Goal: Transaction & Acquisition: Purchase product/service

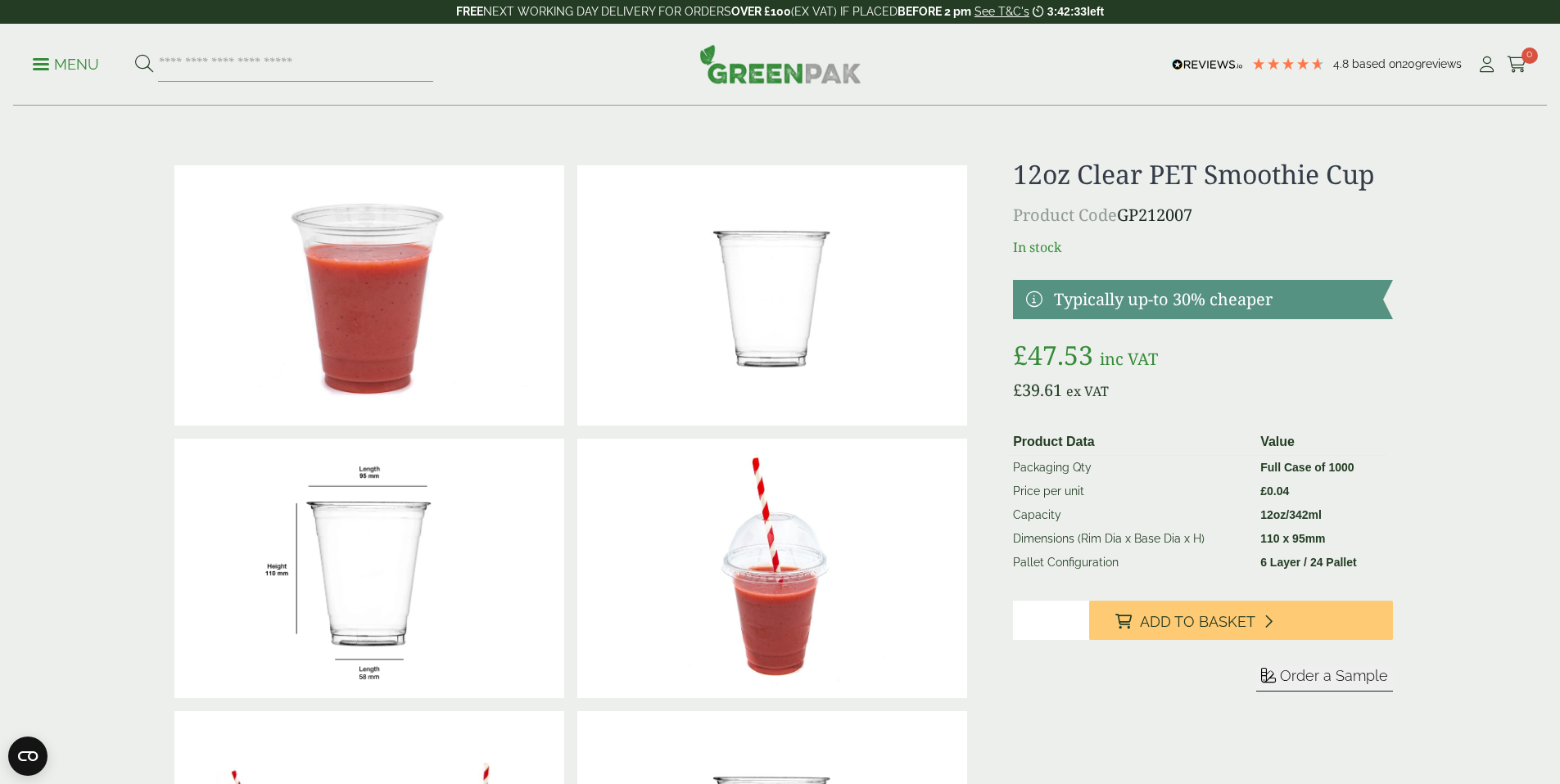
click at [60, 65] on p "Menu" at bounding box center [66, 65] width 66 height 20
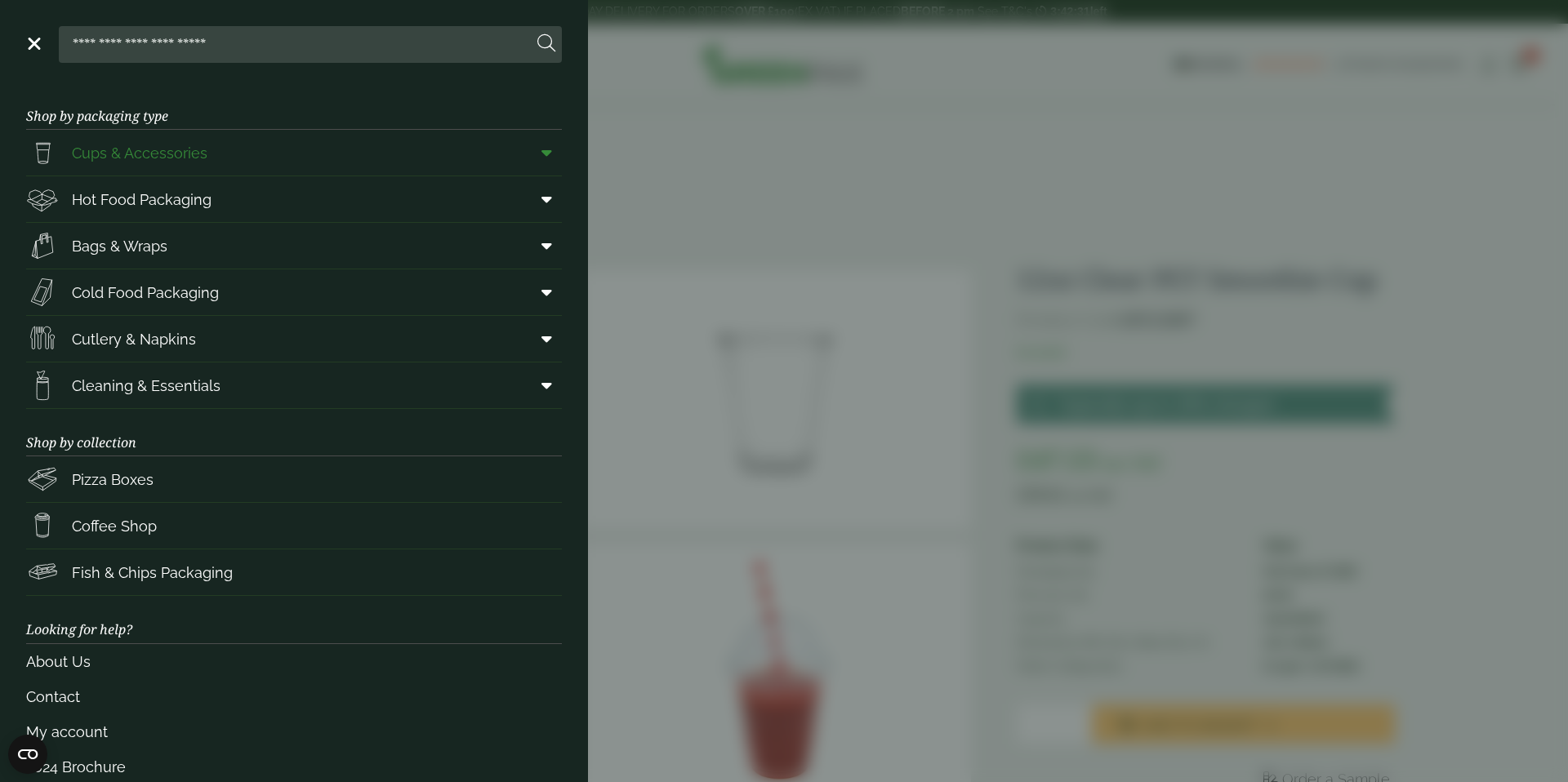
click at [539, 140] on span at bounding box center [544, 153] width 37 height 31
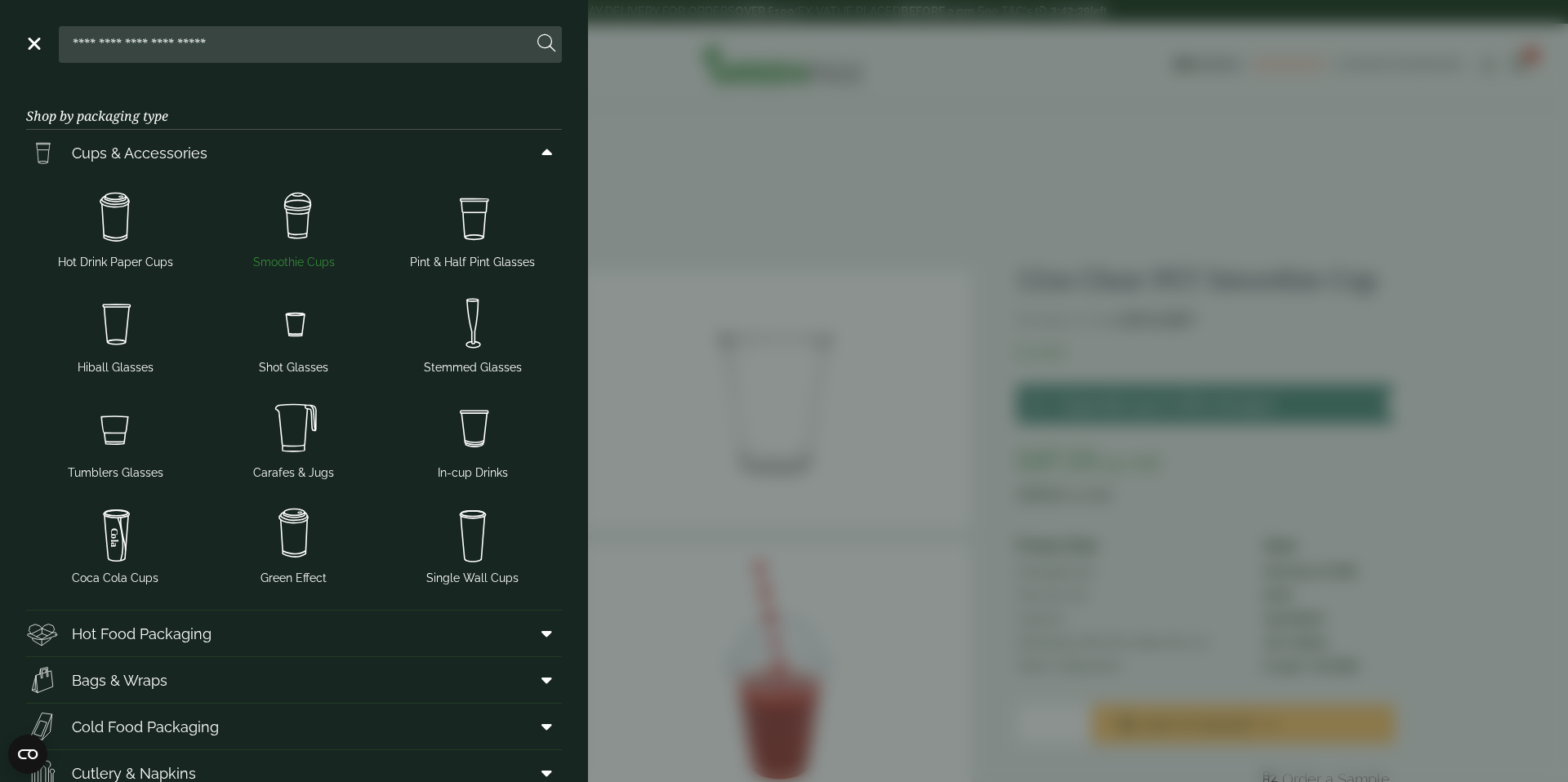
click at [281, 207] on img at bounding box center [294, 218] width 166 height 65
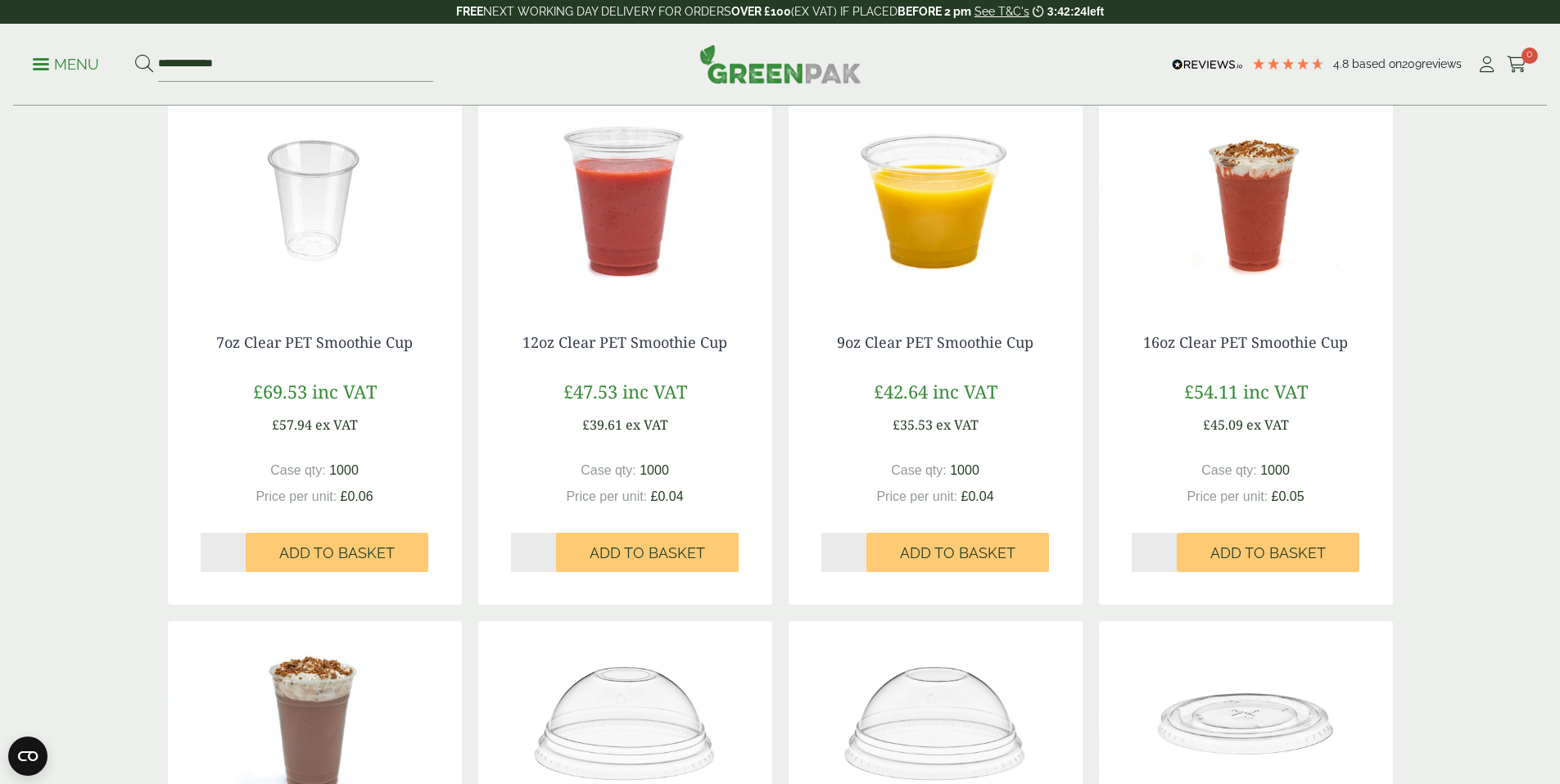
scroll to position [673, 0]
